Goal: Task Accomplishment & Management: Manage account settings

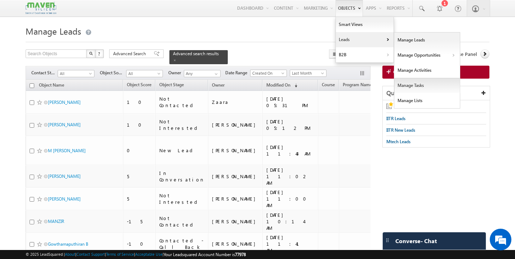
click at [414, 85] on link "Manage Tasks" at bounding box center [427, 85] width 66 height 15
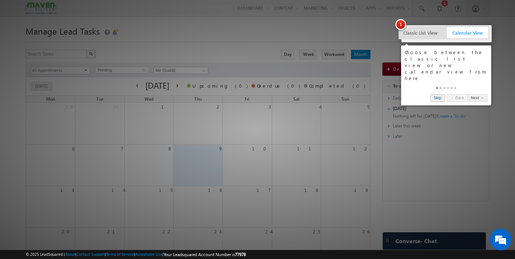
click at [441, 94] on link "Skip" at bounding box center [437, 98] width 15 height 8
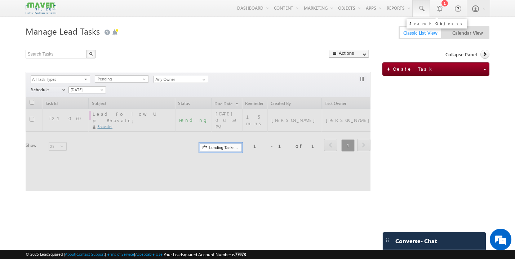
click at [421, 8] on span at bounding box center [421, 8] width 7 height 7
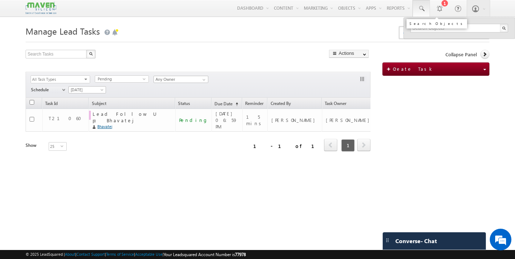
click at [421, 8] on span at bounding box center [421, 8] width 7 height 7
click at [421, 10] on span at bounding box center [421, 8] width 7 height 7
paste input "9655293836"
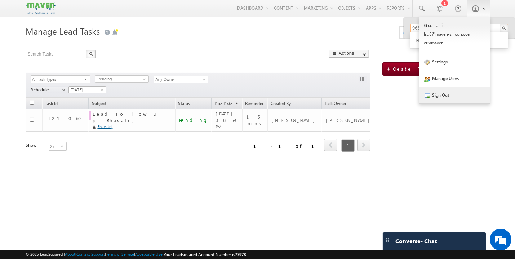
type input "9655293836"
click at [441, 98] on link "Sign Out" at bounding box center [454, 94] width 71 height 17
